Goal: Task Accomplishment & Management: Manage account settings

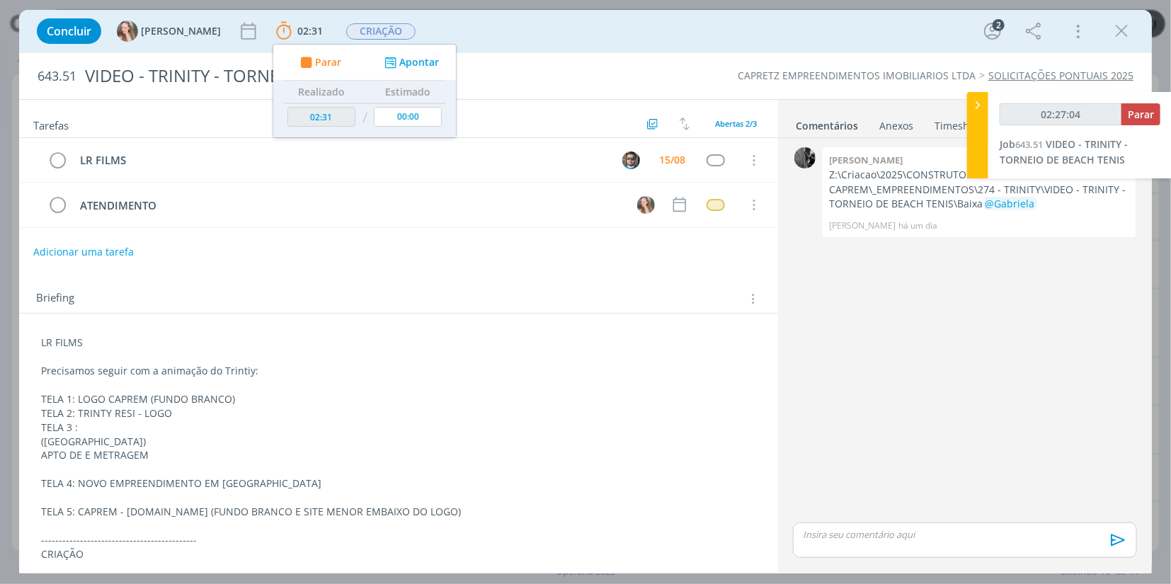
click at [897, 537] on p "dialog" at bounding box center [964, 534] width 321 height 13
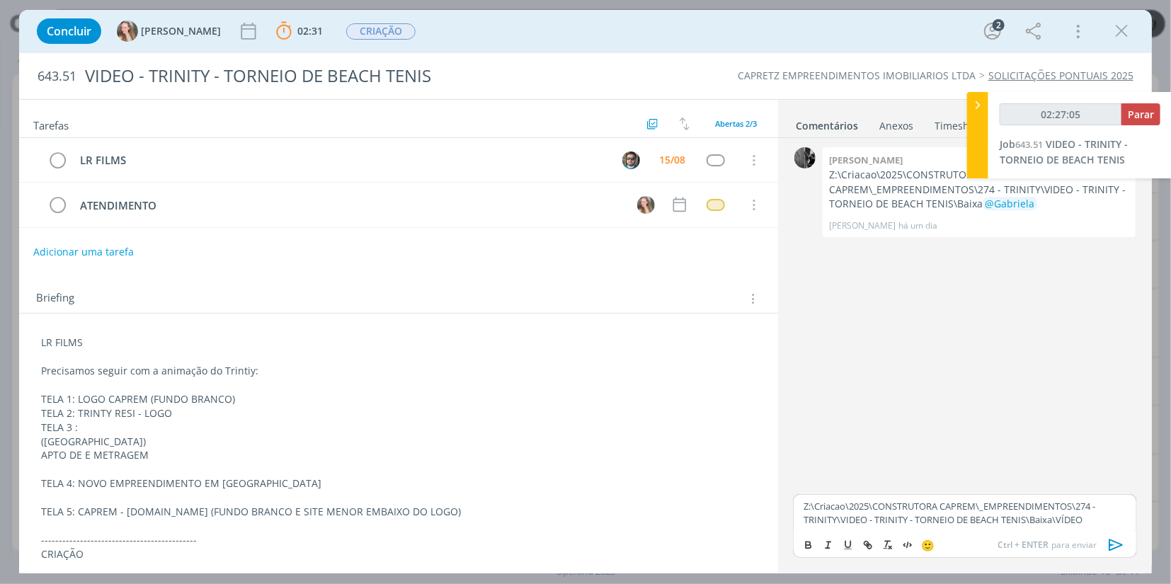
click at [1114, 547] on icon "dialog" at bounding box center [1116, 545] width 21 height 21
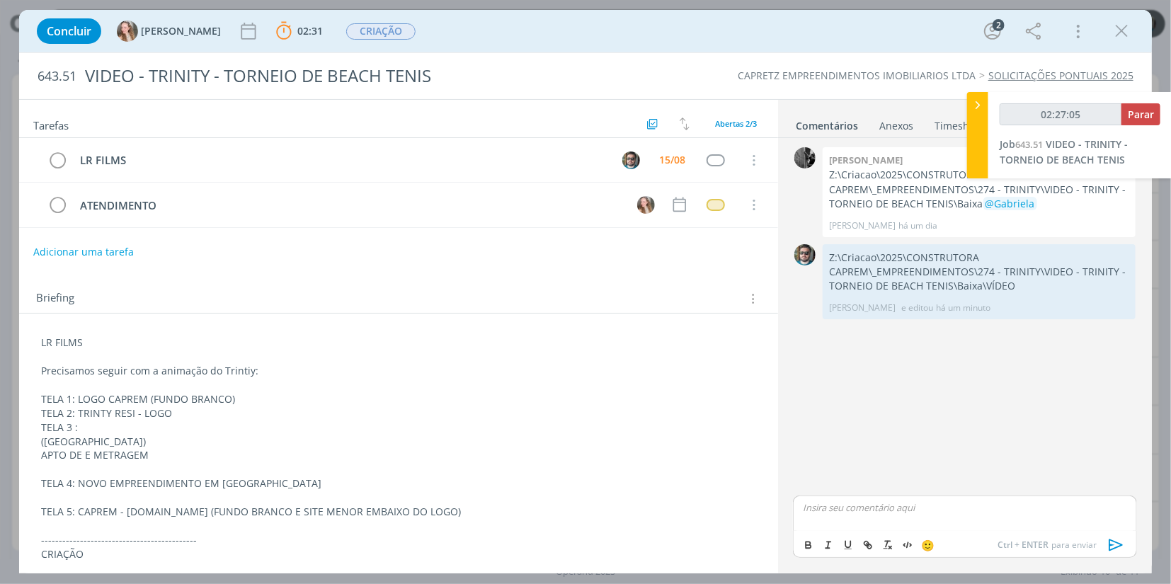
type input "02:27:06"
click at [1145, 108] on span "Parar" at bounding box center [1141, 114] width 26 height 13
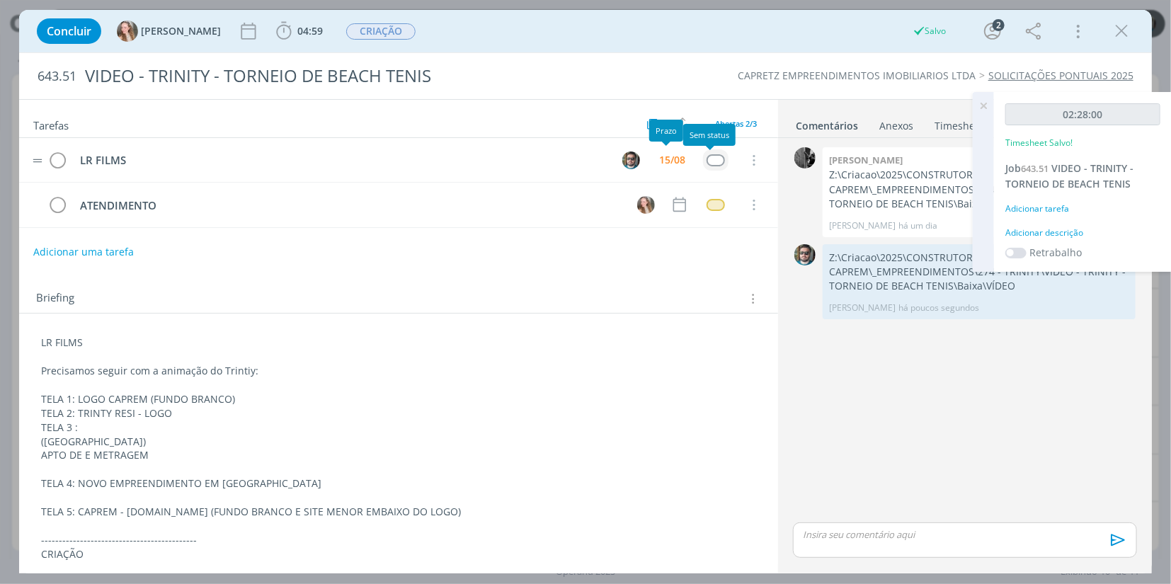
click at [708, 157] on div "dialog" at bounding box center [716, 160] width 18 height 12
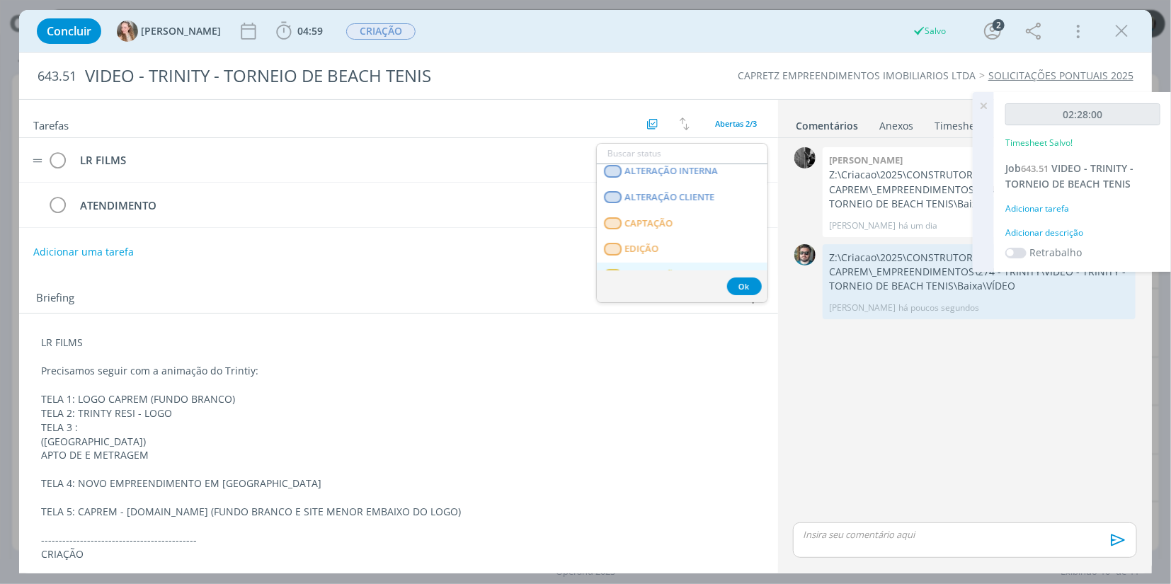
scroll to position [157, 0]
click at [667, 245] on INTERNA "APROVAÇÃO INTERNA" at bounding box center [682, 254] width 171 height 26
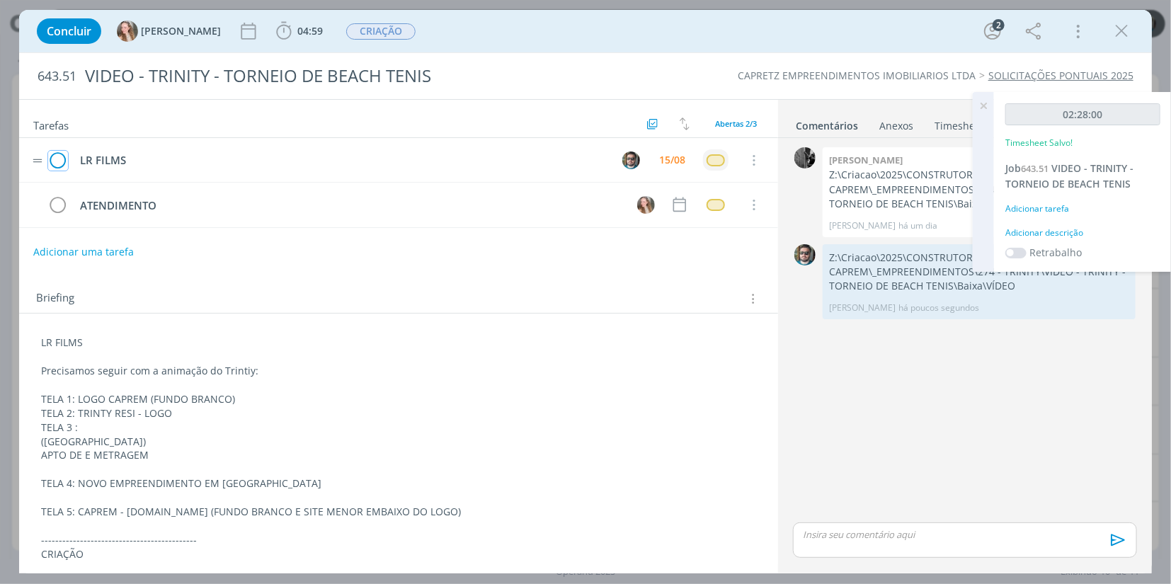
click at [62, 164] on icon "dialog" at bounding box center [58, 160] width 20 height 21
click at [346, 28] on span "CRIAÇÃO" at bounding box center [380, 31] width 69 height 16
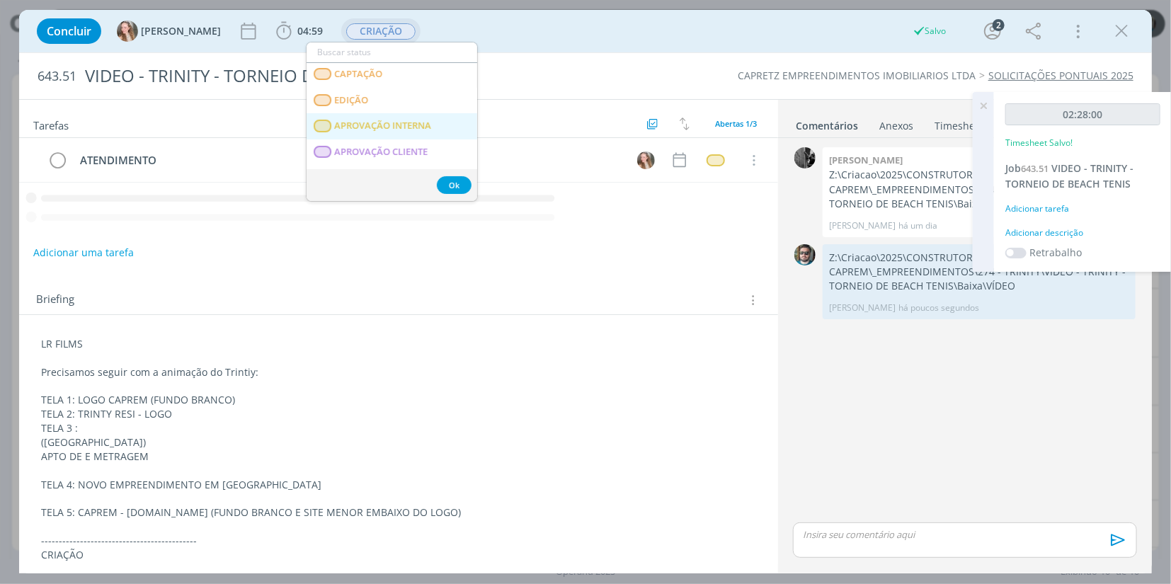
click at [390, 123] on span "APROVAÇÃO INTERNA" at bounding box center [382, 125] width 97 height 11
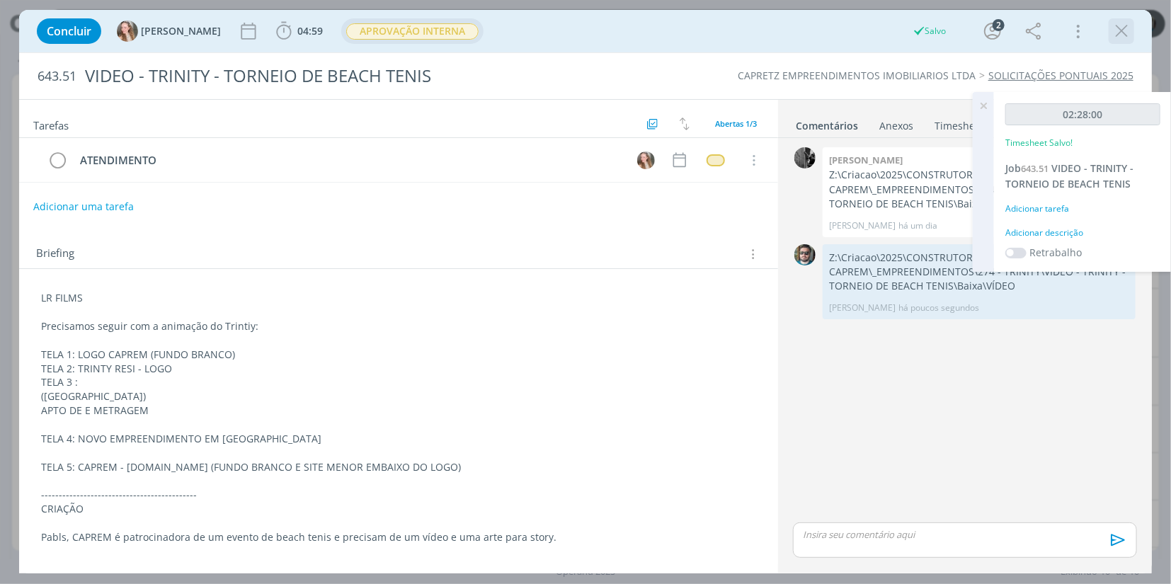
click at [1126, 39] on icon "dialog" at bounding box center [1121, 31] width 21 height 21
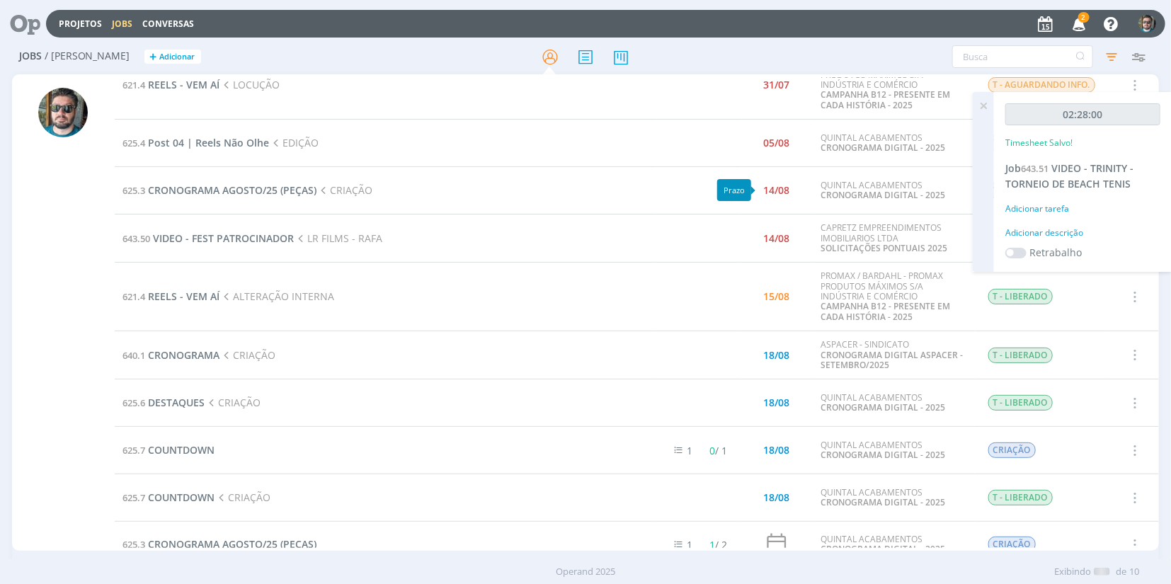
scroll to position [46, 0]
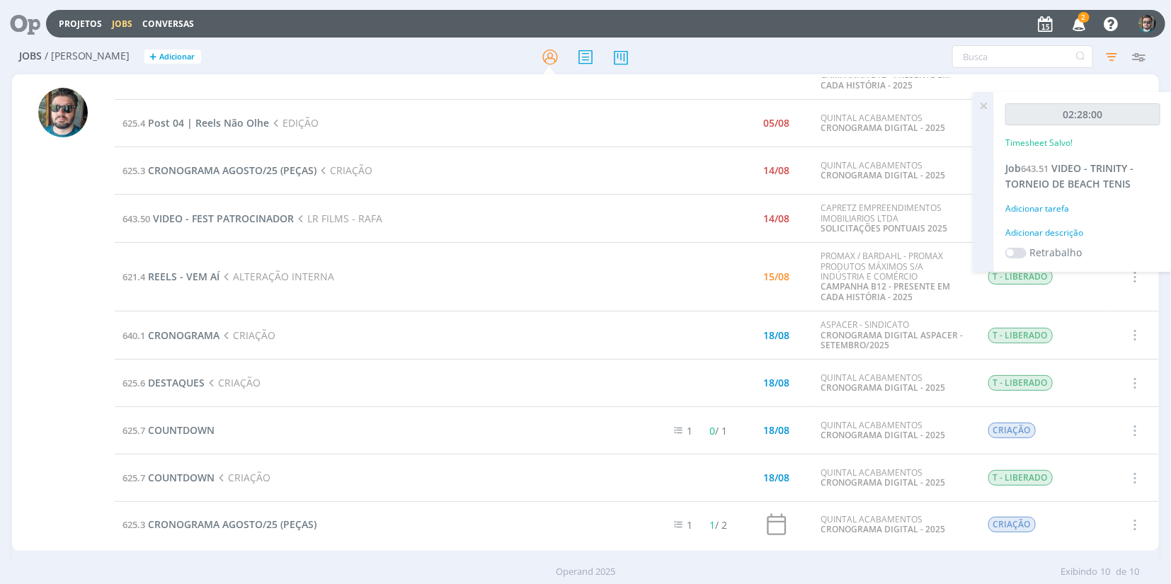
click at [987, 103] on icon at bounding box center [983, 106] width 25 height 28
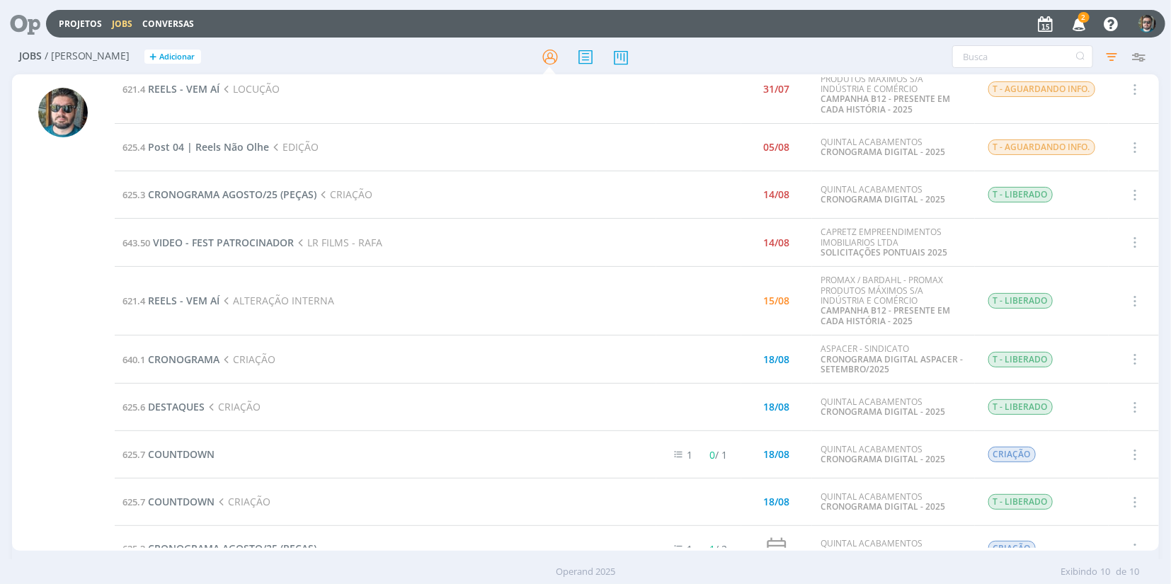
scroll to position [61, 0]
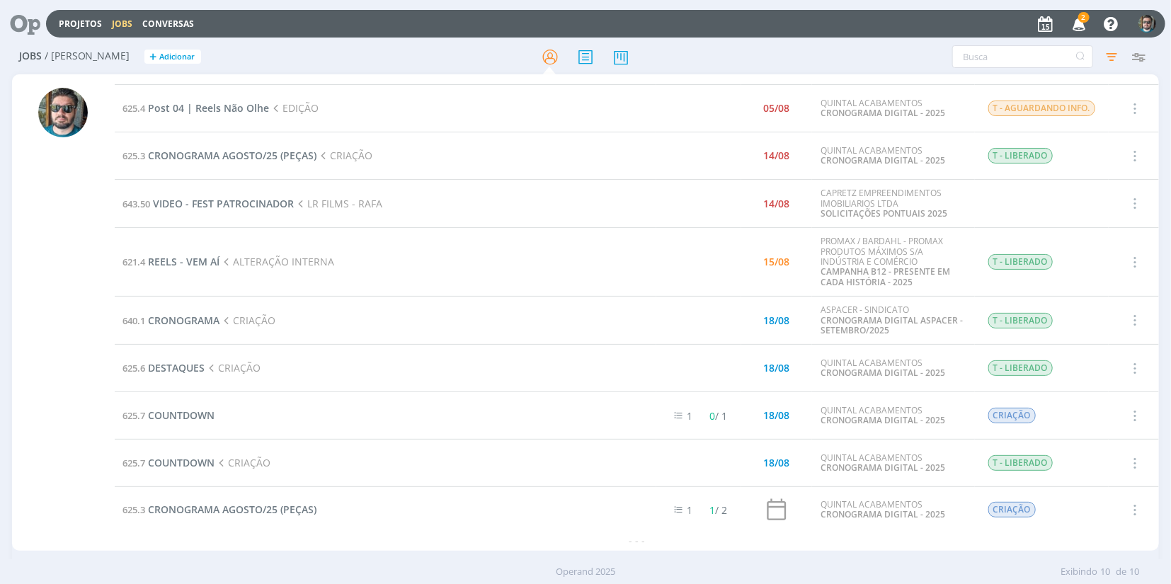
click at [1081, 20] on span "2" at bounding box center [1083, 17] width 11 height 11
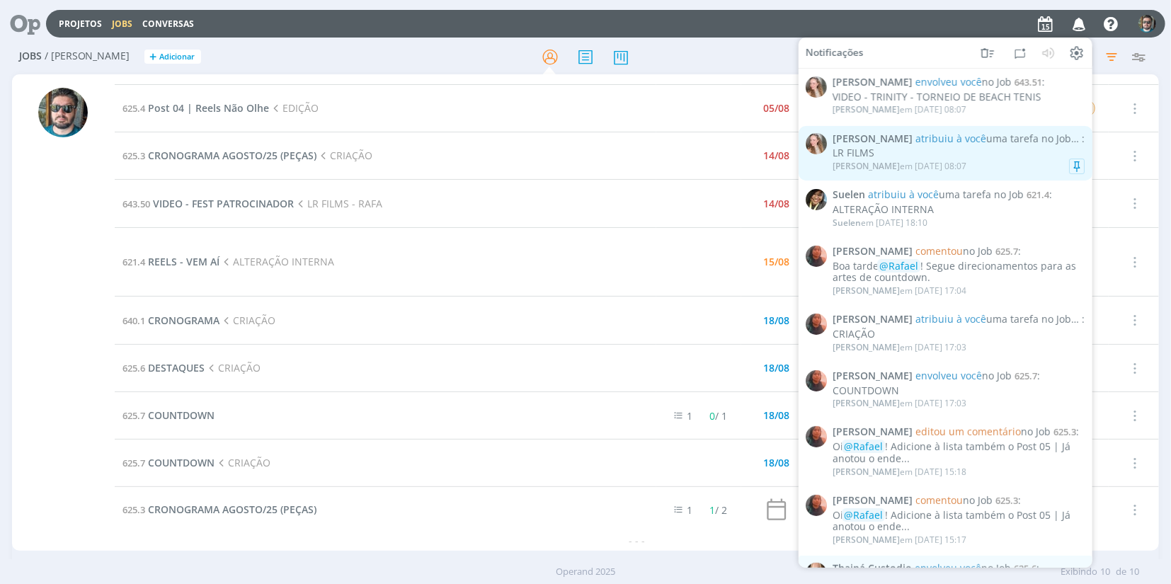
click at [1000, 158] on div "LR FILMS" at bounding box center [959, 153] width 252 height 12
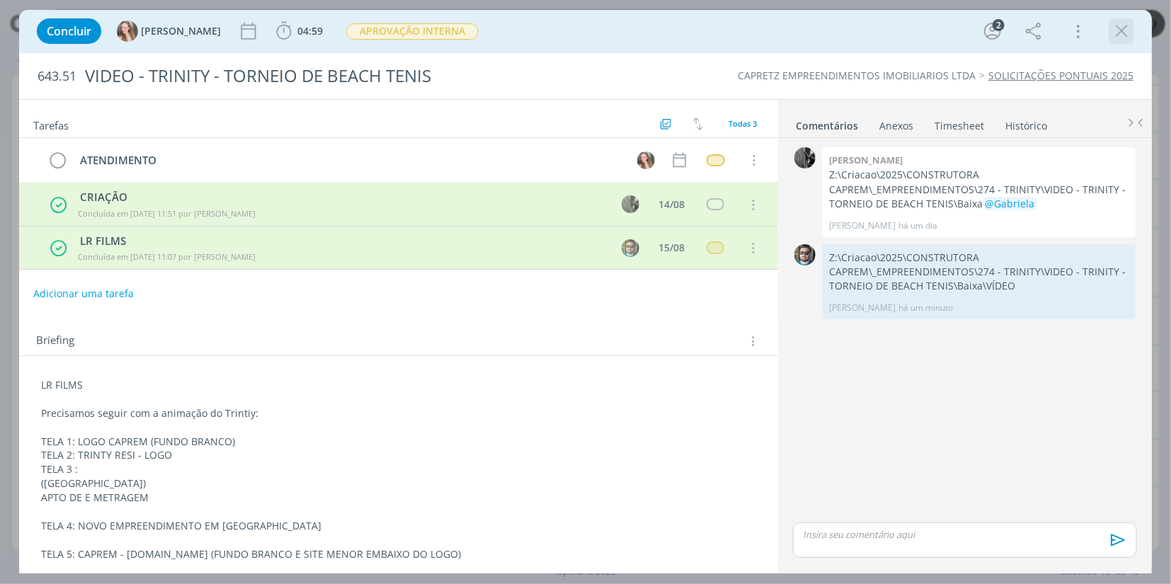
click at [1126, 28] on icon "dialog" at bounding box center [1121, 31] width 21 height 21
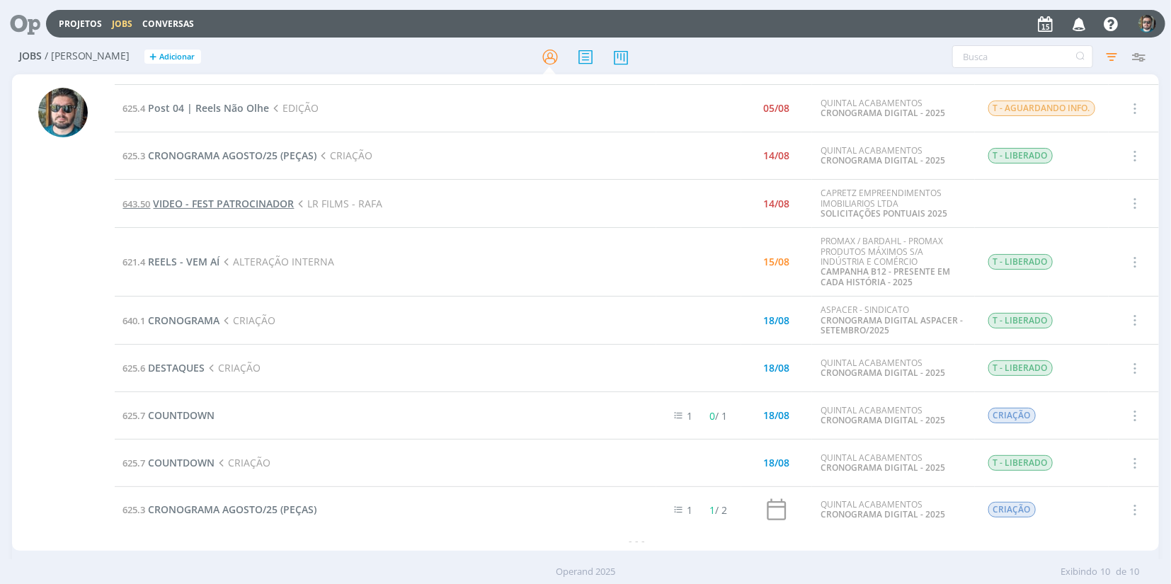
click at [236, 202] on span "VIDEO - FEST PATROCINADOR" at bounding box center [224, 203] width 141 height 13
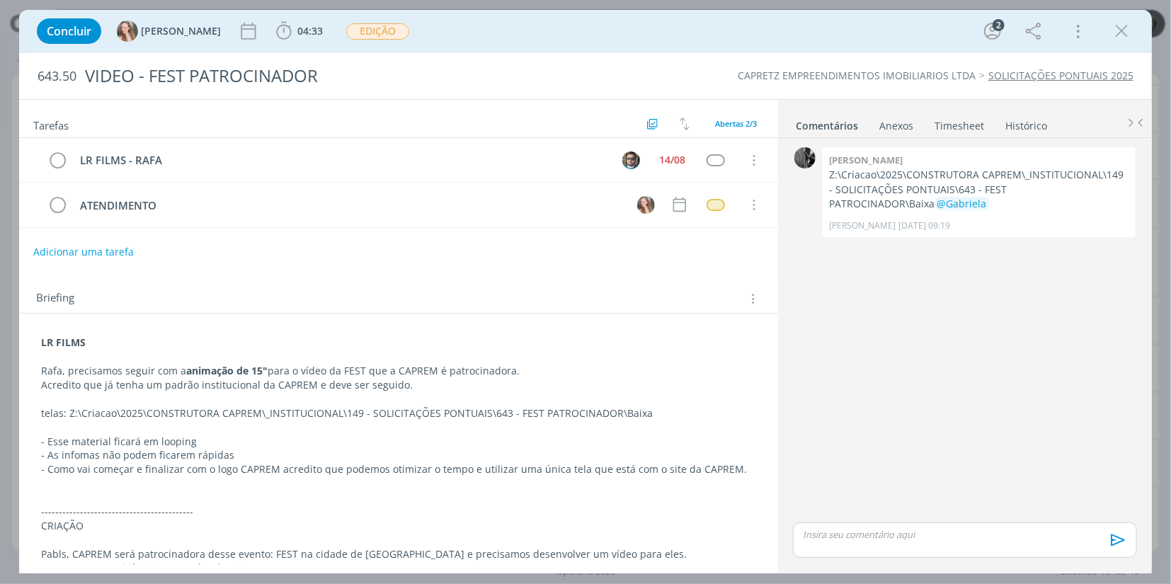
click at [937, 542] on div "dialog" at bounding box center [965, 539] width 344 height 35
click at [1116, 547] on icon "dialog" at bounding box center [1116, 545] width 21 height 21
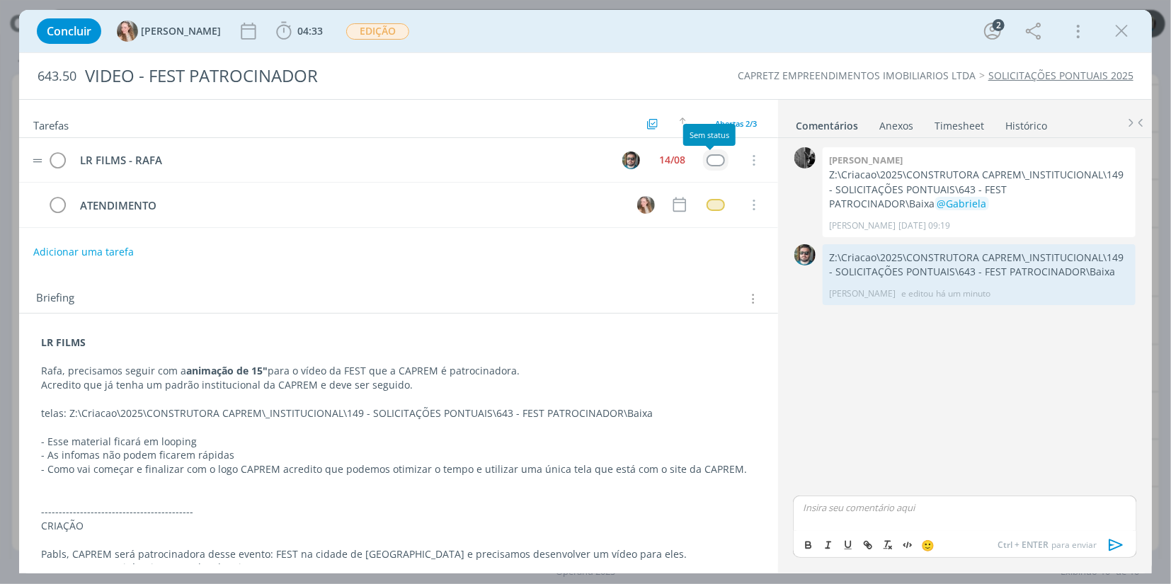
click at [712, 166] on div "dialog" at bounding box center [716, 160] width 18 height 12
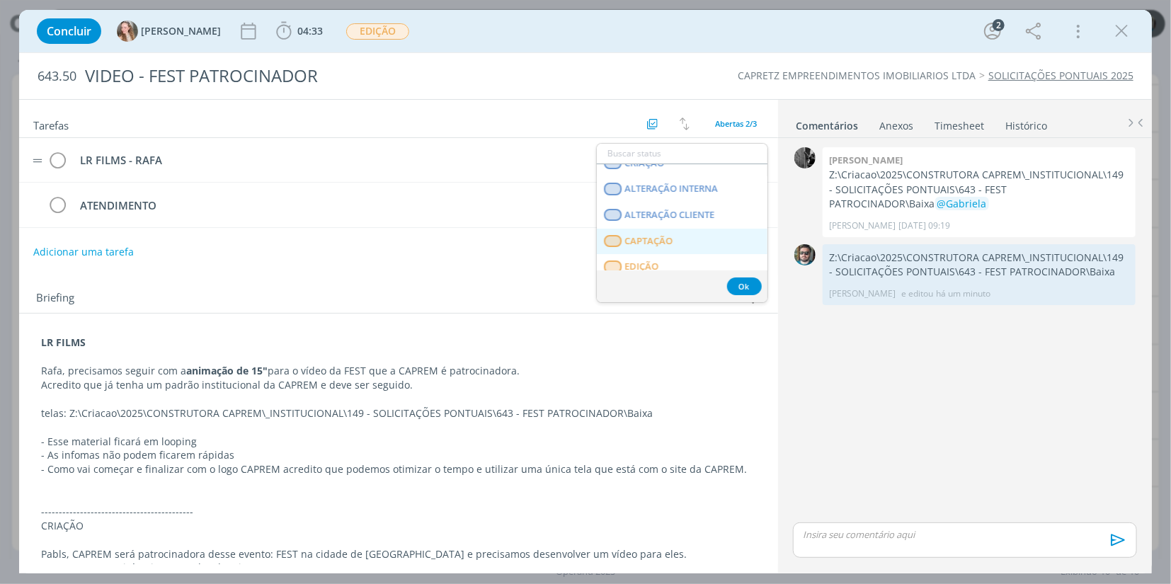
scroll to position [157, 0]
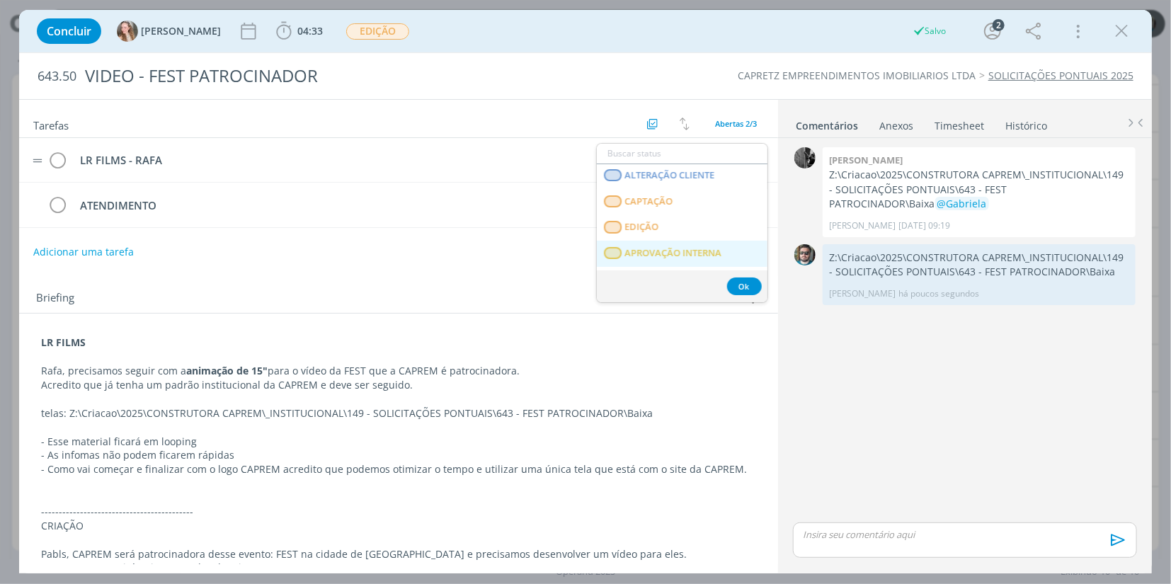
click at [682, 255] on span "APROVAÇÃO INTERNA" at bounding box center [672, 253] width 97 height 11
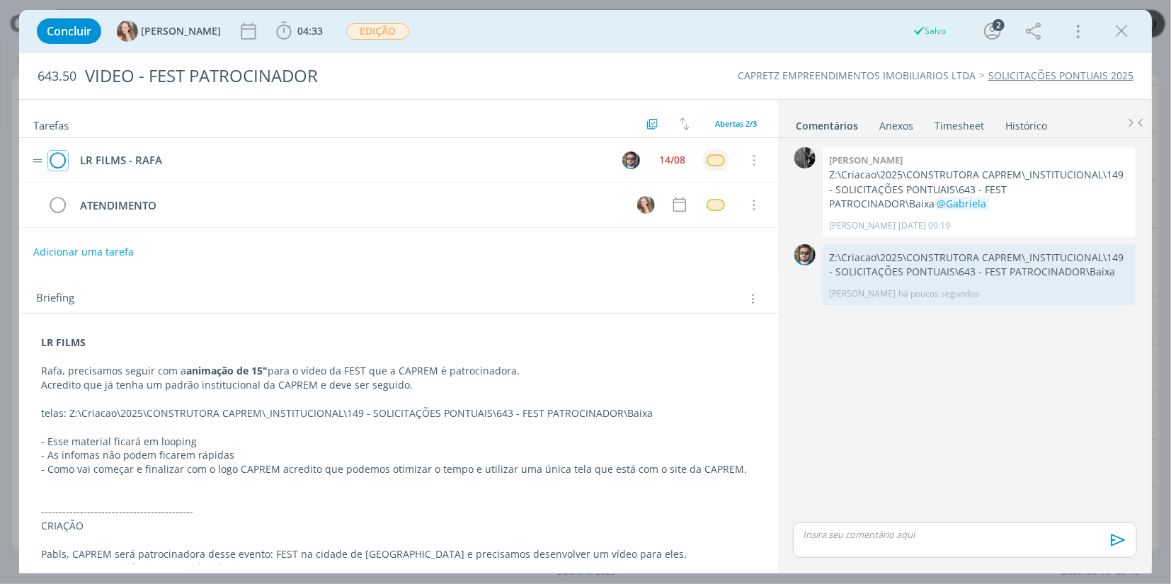
click at [61, 161] on icon "dialog" at bounding box center [58, 160] width 20 height 21
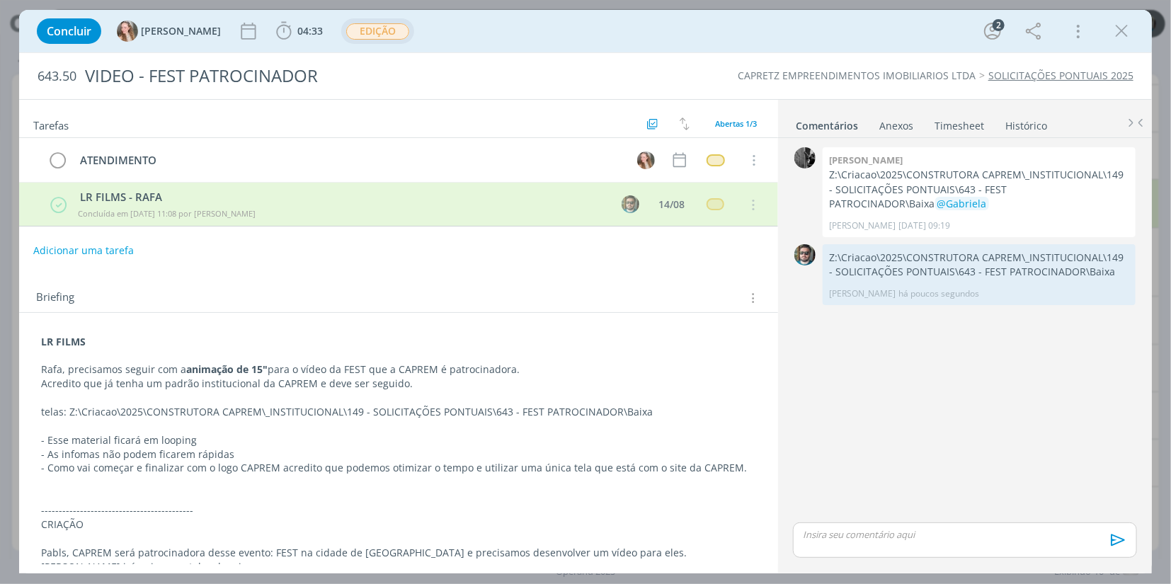
click at [348, 25] on span "EDIÇÃO" at bounding box center [377, 31] width 63 height 16
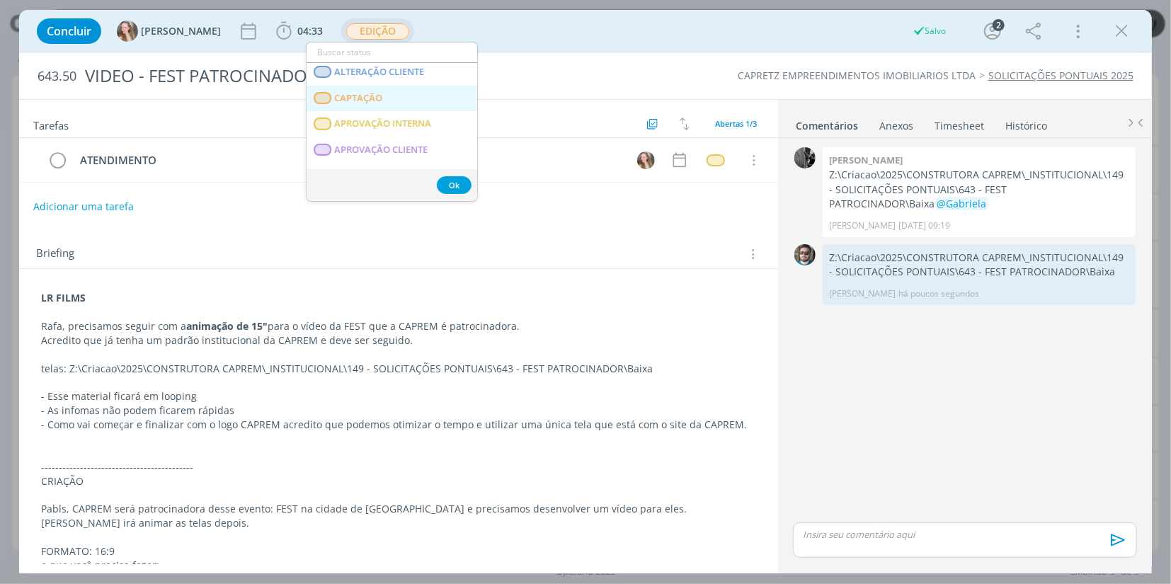
scroll to position [157, 0]
click at [381, 126] on span "APROVAÇÃO INTERNA" at bounding box center [382, 125] width 97 height 11
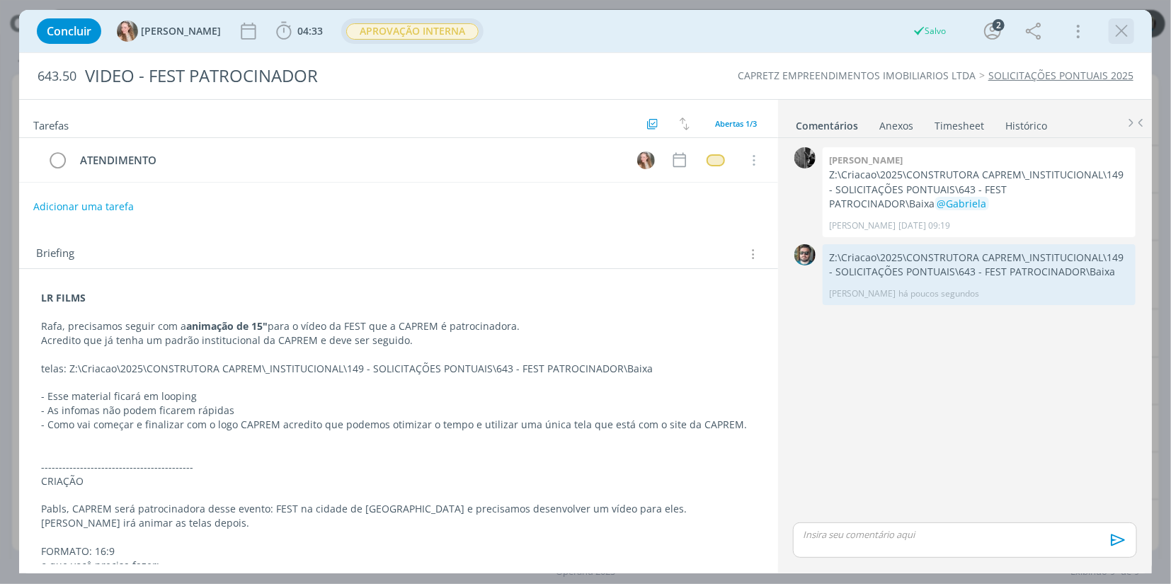
click at [1124, 32] on icon "dialog" at bounding box center [1121, 31] width 21 height 21
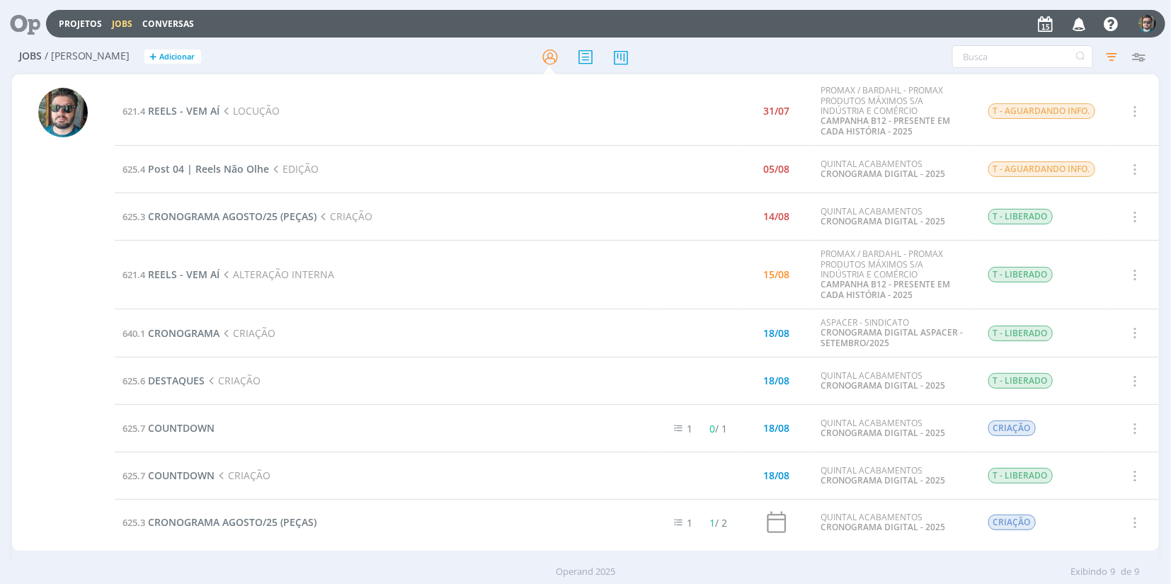
scroll to position [13, 0]
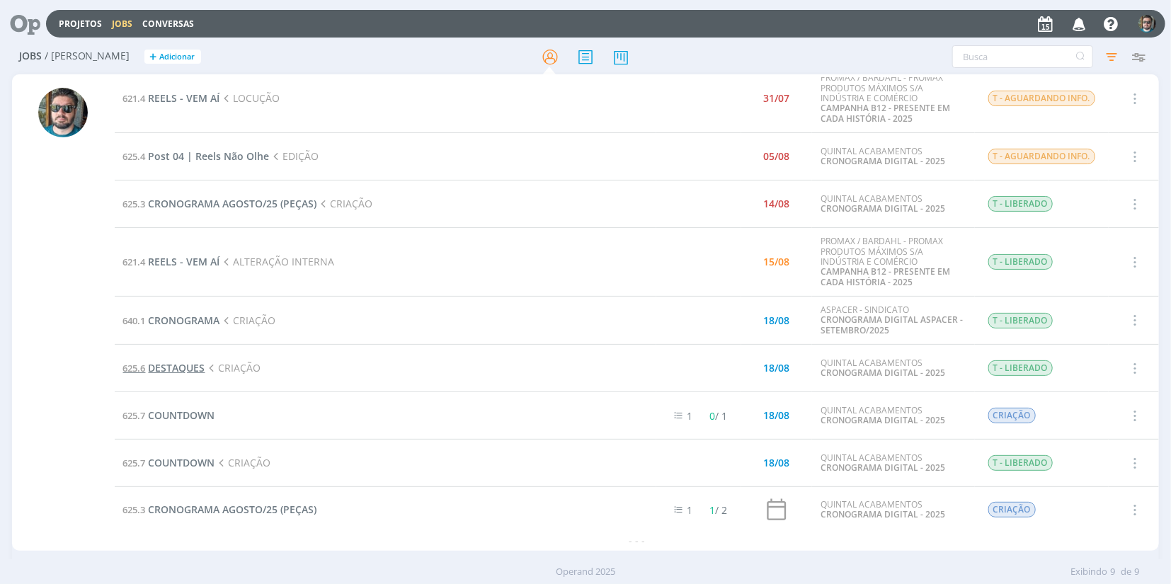
click at [194, 369] on span "DESTAQUES" at bounding box center [177, 367] width 57 height 13
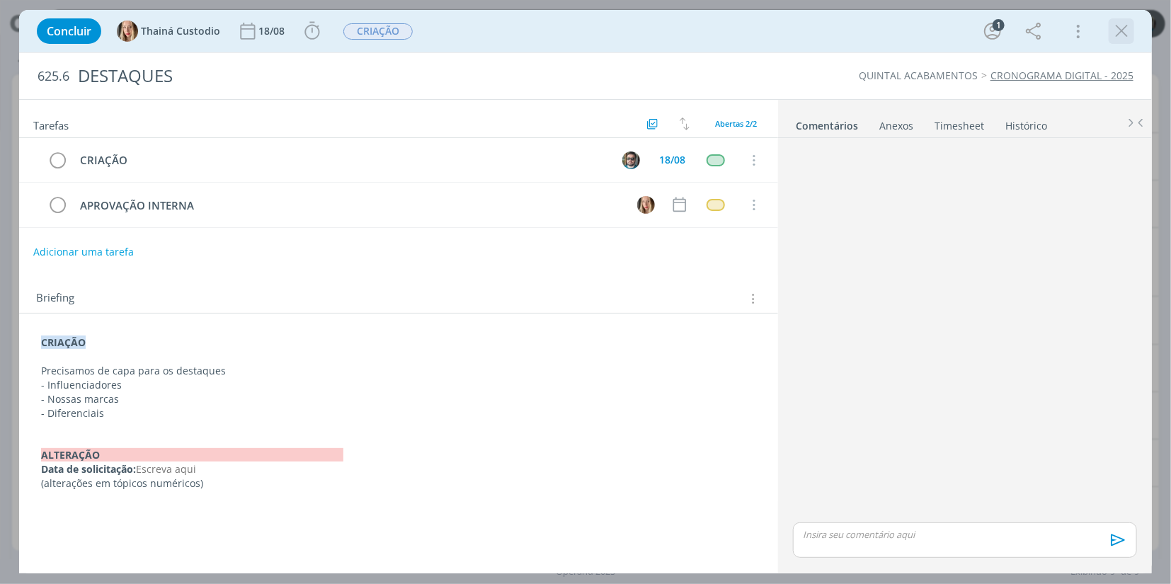
click at [1131, 28] on icon "dialog" at bounding box center [1121, 31] width 21 height 21
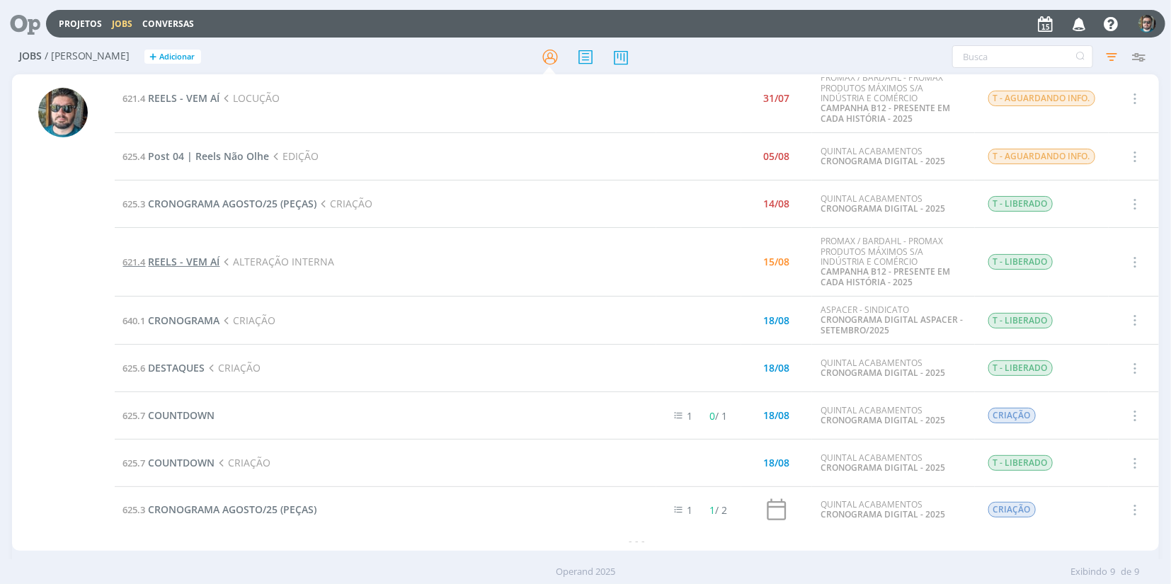
click at [185, 257] on span "REELS - VEM AÍ" at bounding box center [185, 261] width 72 height 13
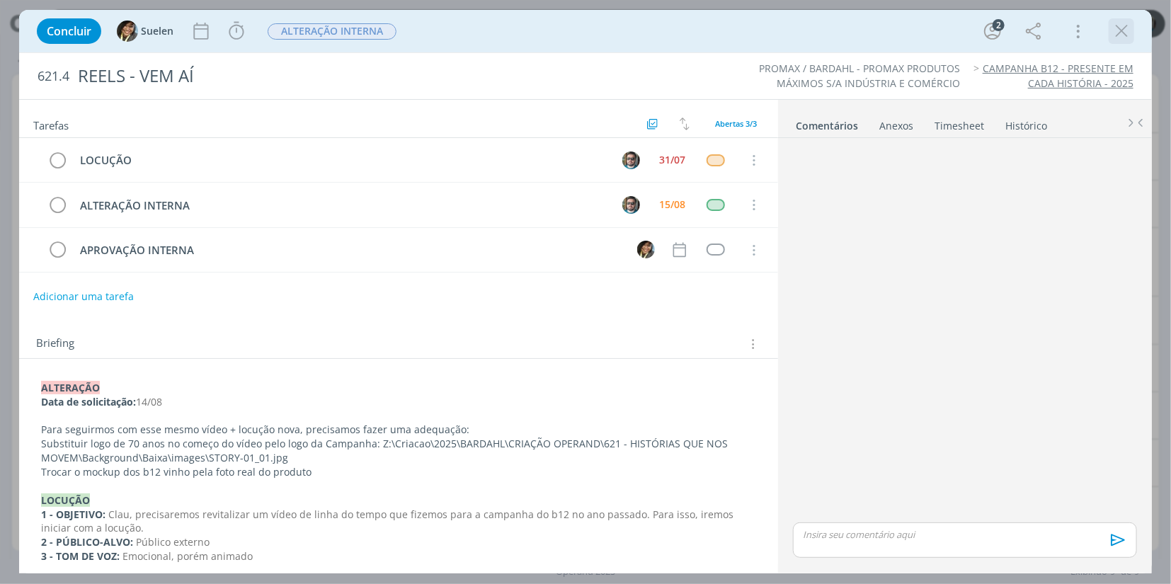
click at [1112, 34] on icon "dialog" at bounding box center [1121, 31] width 21 height 21
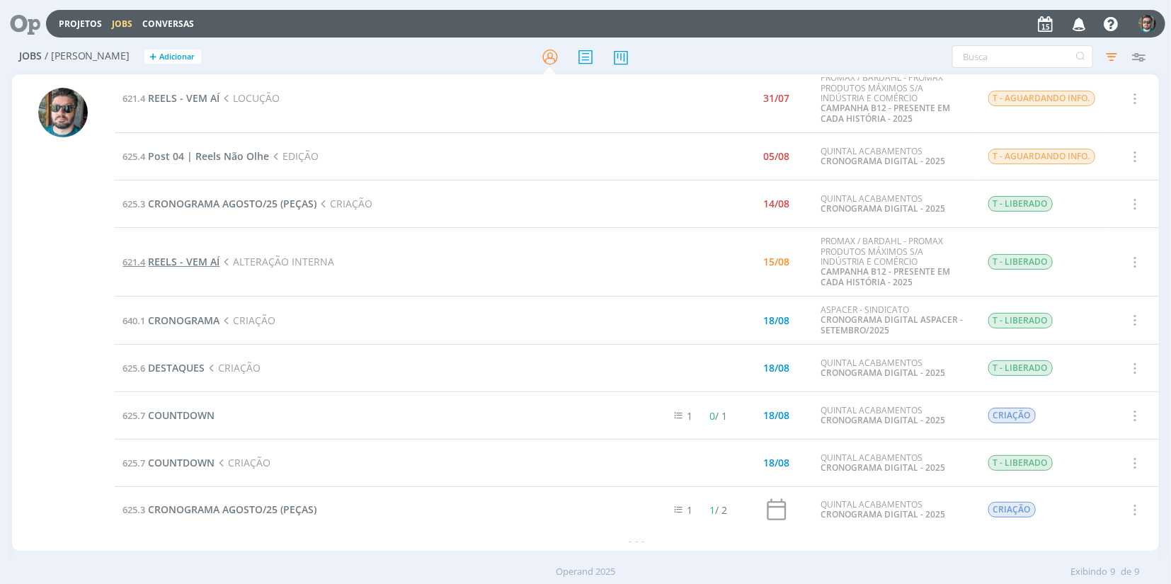
click at [194, 265] on span "REELS - VEM AÍ" at bounding box center [185, 261] width 72 height 13
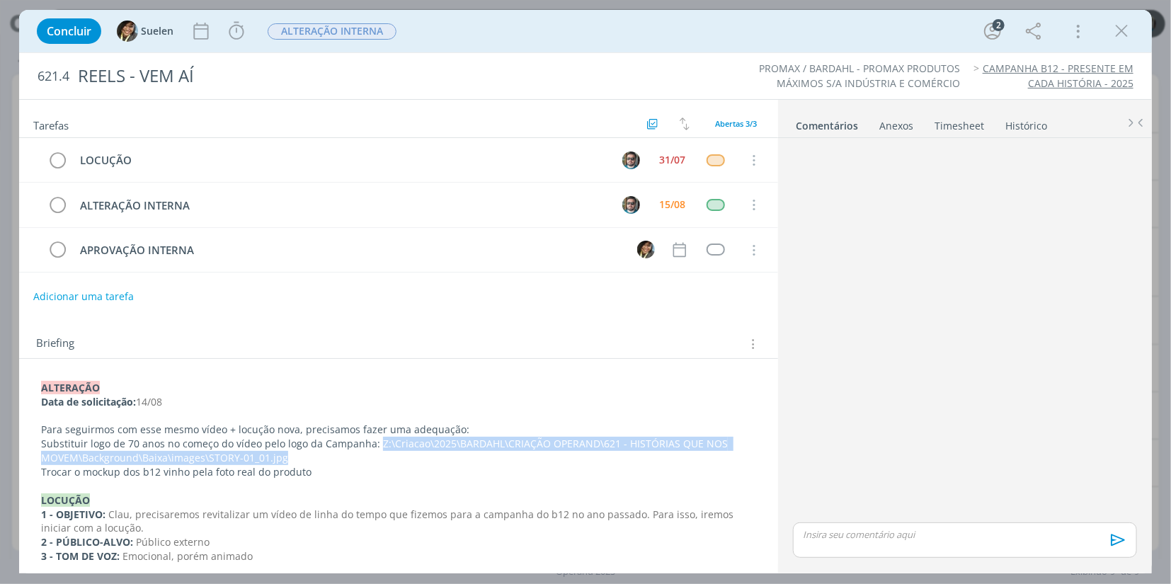
drag, startPoint x: 375, startPoint y: 443, endPoint x: 287, endPoint y: 459, distance: 89.9
click at [287, 459] on p "Substituir logo de 70 anos no começo do vídeo pelo logo da Campanha: Z:\Criacao…" at bounding box center [398, 451] width 715 height 28
click at [208, 458] on p "Substituir logo de 70 anos no começo do vídeo pelo logo da Campanha: Z:\Criacao…" at bounding box center [399, 452] width 714 height 28
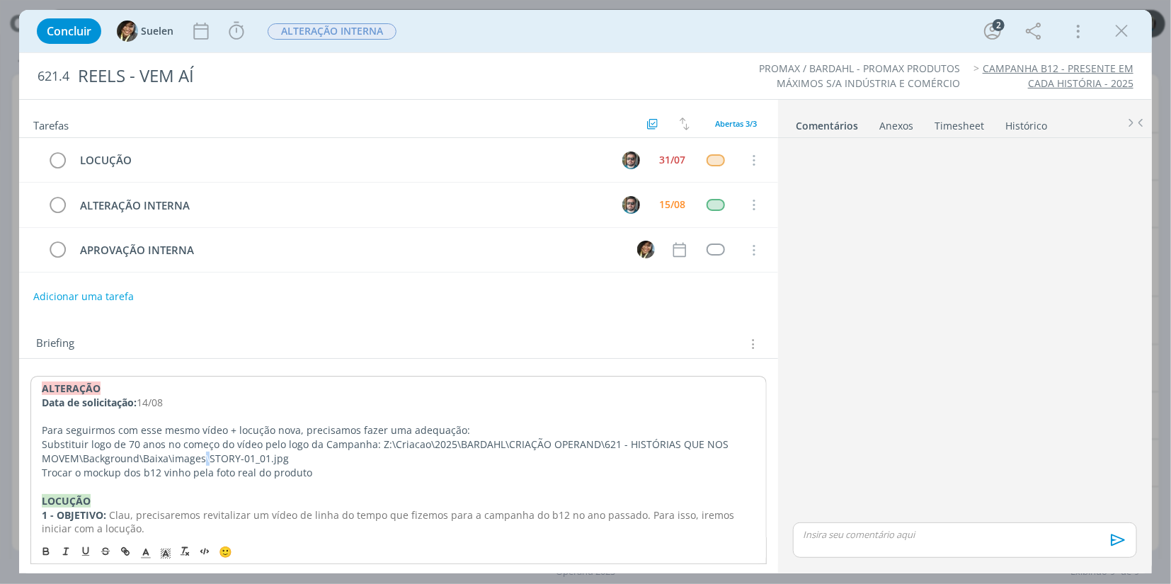
click at [206, 458] on p "Substituir logo de 70 anos no começo do vídeo pelo logo da Campanha: Z:\Criacao…" at bounding box center [399, 452] width 714 height 28
click at [215, 461] on p "Substituir logo de 70 anos no começo do vídeo pelo logo da Campanha: Z:\Criacao…" at bounding box center [399, 452] width 714 height 28
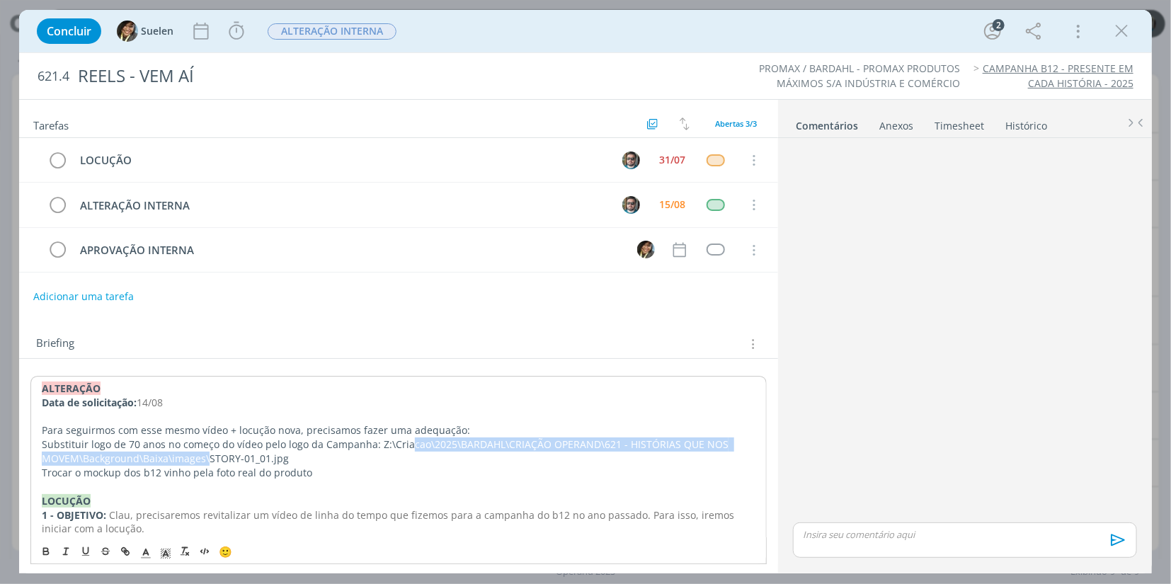
drag, startPoint x: 207, startPoint y: 460, endPoint x: 406, endPoint y: 451, distance: 198.4
click at [406, 451] on p "Substituir logo de 70 anos no começo do vídeo pelo logo da Campanha: Z:\Criacao…" at bounding box center [399, 452] width 714 height 28
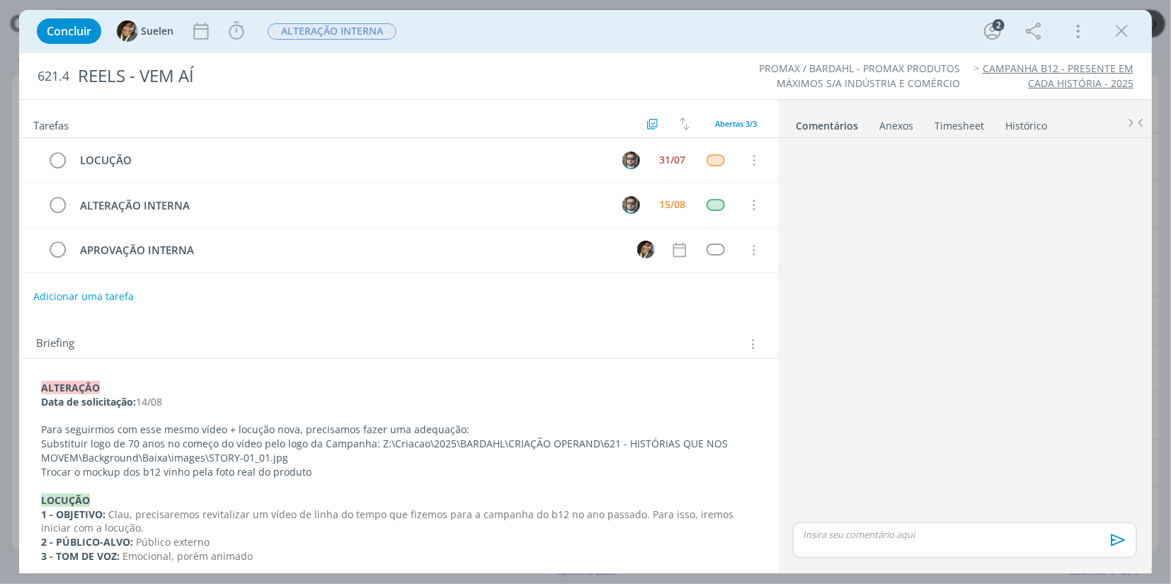
click at [122, 468] on p "Trocar o mockup dos b12 vinho pela foto real do produto" at bounding box center [398, 472] width 715 height 14
drag, startPoint x: 285, startPoint y: 460, endPoint x: 270, endPoint y: 456, distance: 15.5
click at [270, 457] on p "Substituir logo de 70 anos no começo do vídeo pelo logo da Campanha: Z:\Criacao…" at bounding box center [398, 451] width 715 height 28
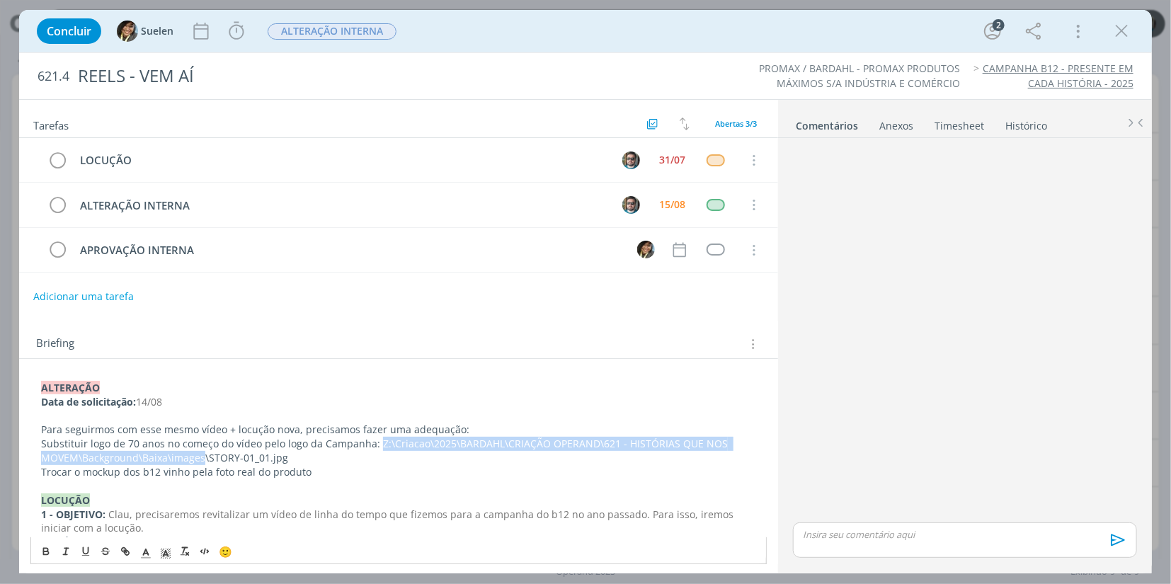
drag, startPoint x: 202, startPoint y: 459, endPoint x: 376, endPoint y: 440, distance: 175.1
click at [376, 440] on p "Substituir logo de 70 anos no começo do vídeo pelo logo da Campanha: Z:\Criacao…" at bounding box center [398, 451] width 715 height 28
copy p "Z:\Criacao\2025\BARDAHL\CRIAÇÃO OPERAND\621 - HISTÓRIAS QUE NOS MOVEM\Backgroun…"
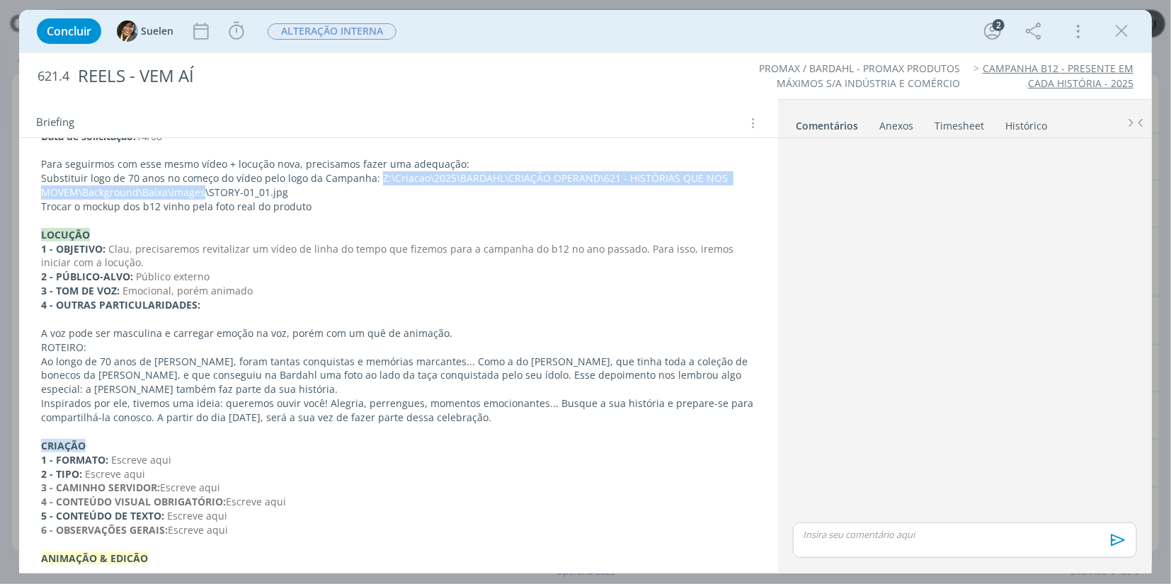
scroll to position [259, 0]
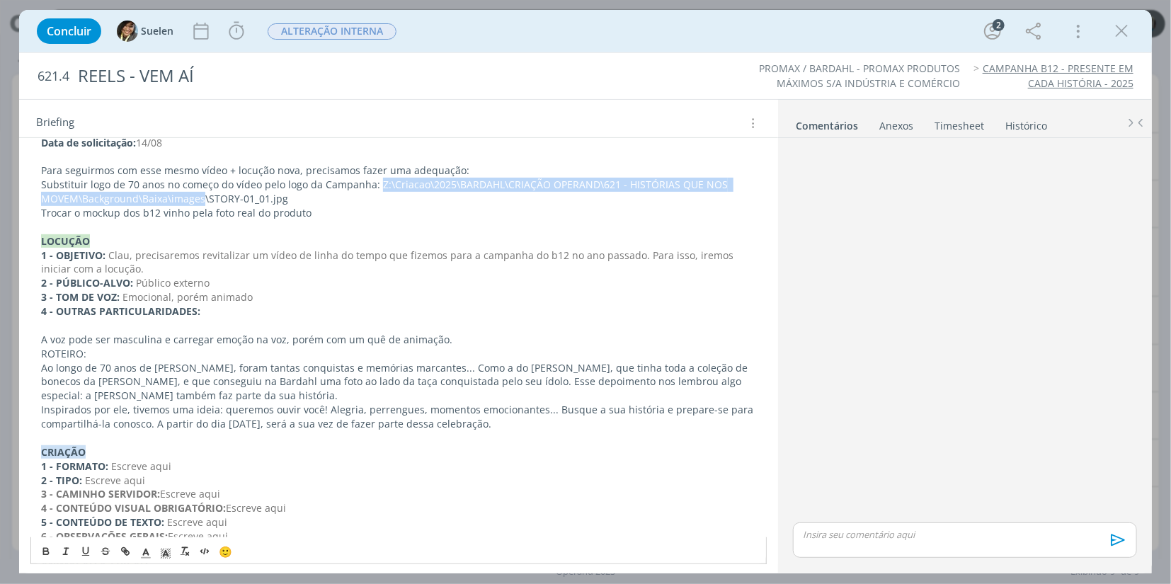
copy p "Z:\Criacao\2025\BARDAHL\CRIAÇÃO OPERAND\621 - HISTÓRIAS QUE NOS MOVEM\Backgroun…"
click at [1131, 33] on icon "dialog" at bounding box center [1121, 31] width 21 height 21
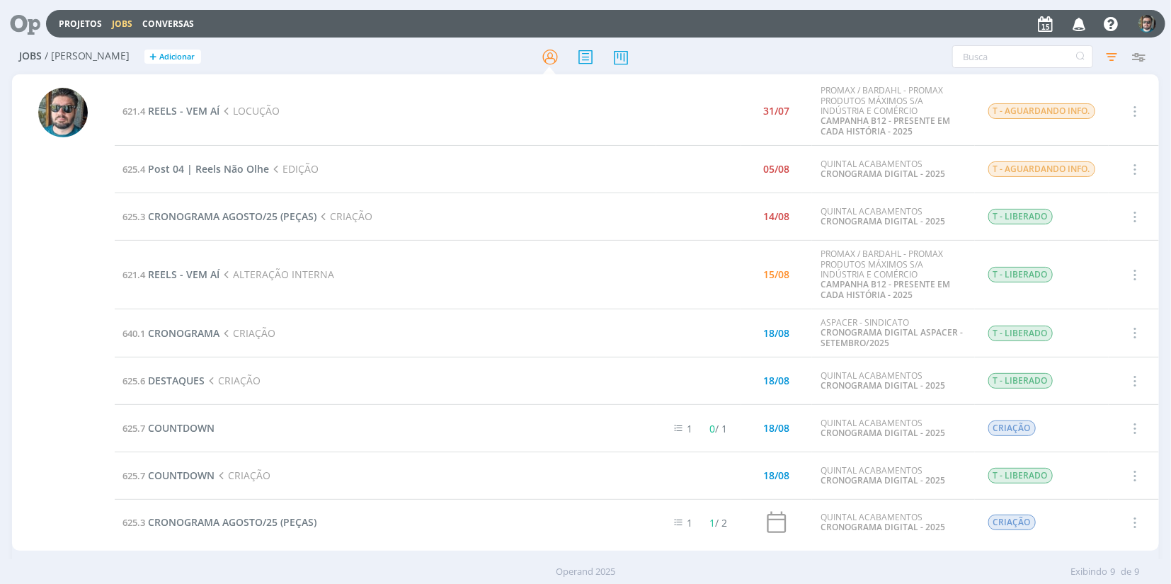
click at [45, 221] on div at bounding box center [63, 319] width 50 height 463
